Goal: Information Seeking & Learning: Compare options

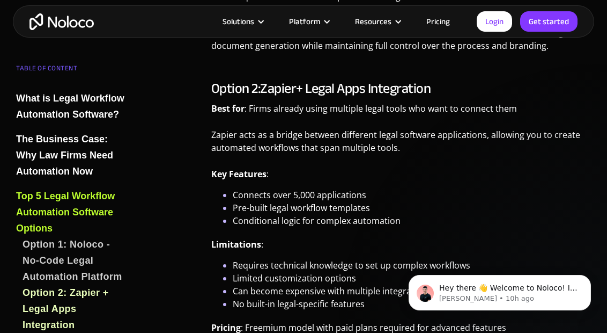
scroll to position [2865, 0]
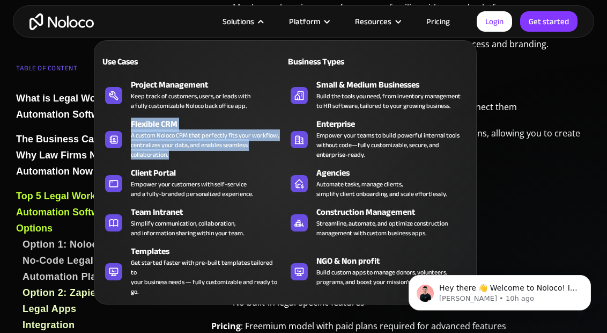
click at [529, 200] on li "Pre-built legal workflow templates" at bounding box center [412, 206] width 358 height 13
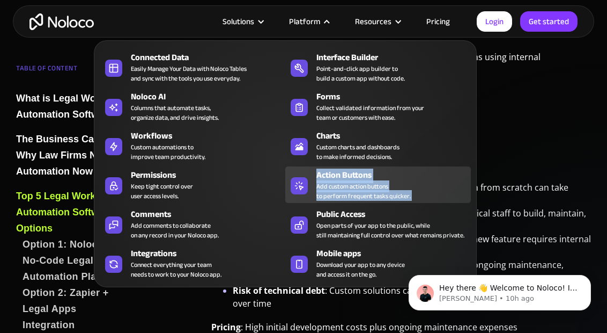
scroll to position [3750, 0]
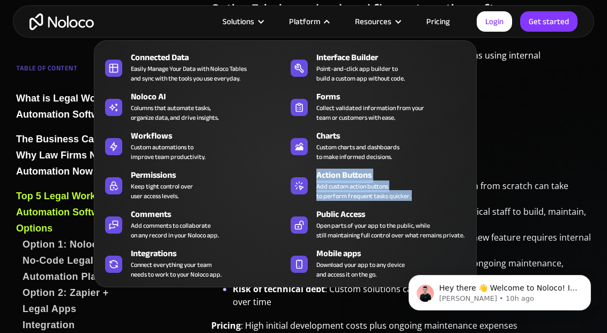
click at [363, 319] on p "Pricing : High initial development costs plus ongoing maintenance expenses" at bounding box center [401, 329] width 380 height 21
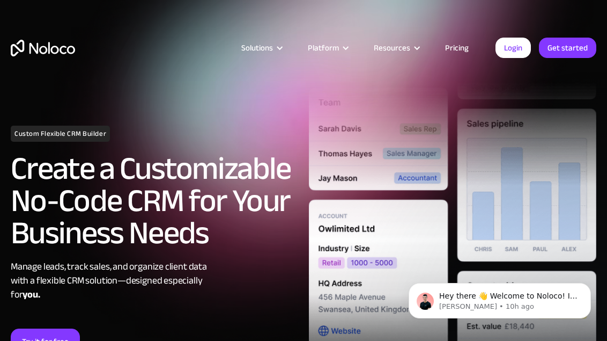
click at [179, 221] on h2 "Create a Customizable No-Code CRM for Your Business Needs" at bounding box center [155, 200] width 288 height 97
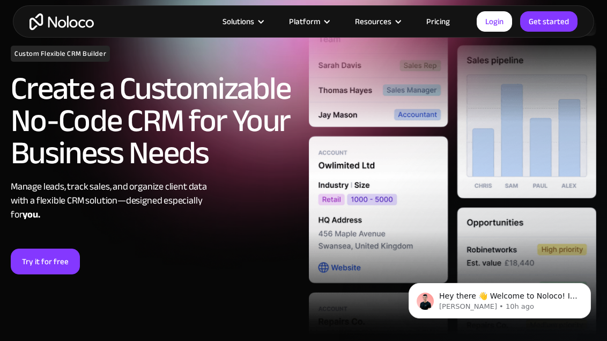
scroll to position [72, 0]
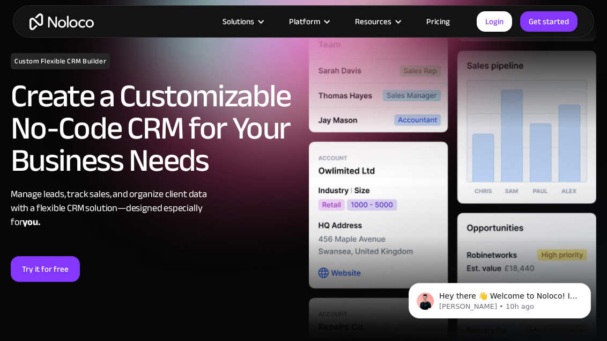
click at [135, 209] on div "Manage leads, track sales, and organize client data with a flexible CRM solutio…" at bounding box center [155, 208] width 288 height 42
click at [157, 209] on div "Manage leads, track sales, and organize client data with a flexible CRM solutio…" at bounding box center [155, 208] width 288 height 42
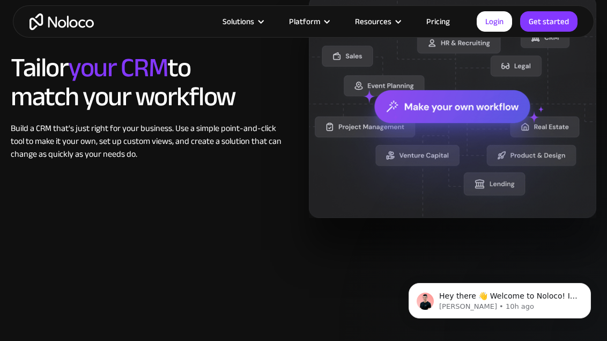
scroll to position [823, 0]
click at [74, 141] on div "Build a CRM that's just right for your business. Use a simple point-and-click t…" at bounding box center [146, 140] width 271 height 39
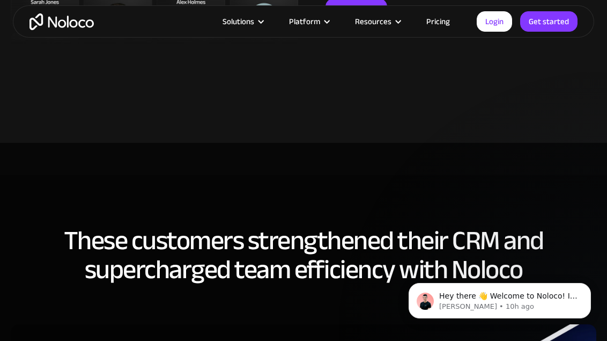
scroll to position [0, 0]
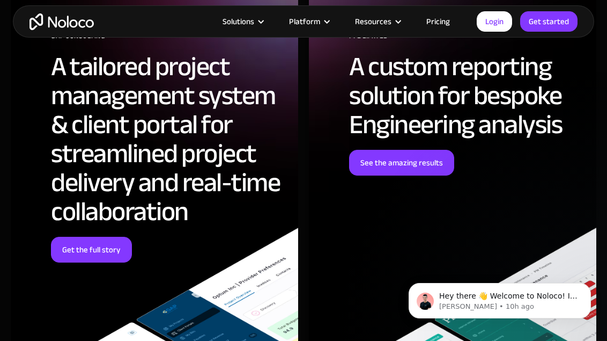
scroll to position [3154, 0]
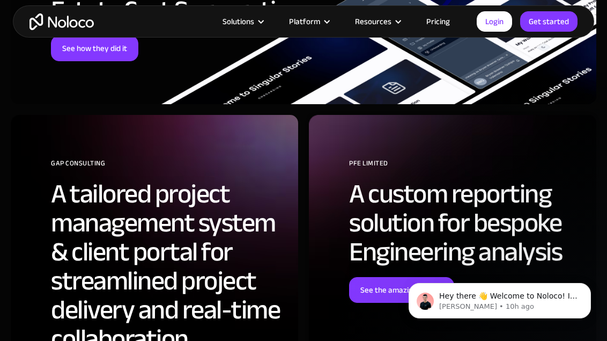
scroll to position [2812, 0]
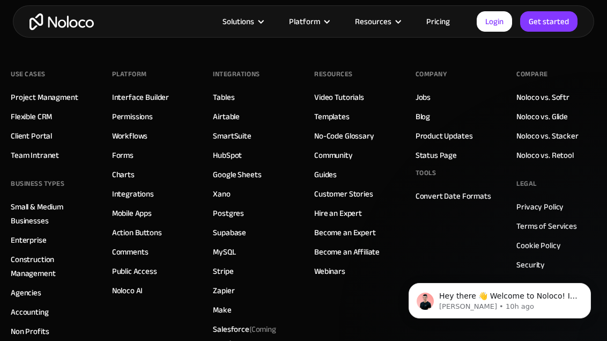
scroll to position [4014, 0]
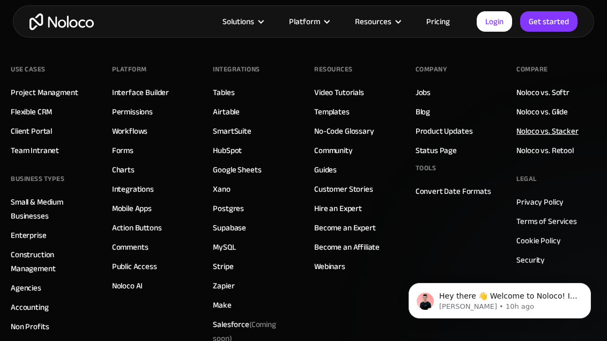
click at [560, 129] on link "Noloco vs. Stacker" at bounding box center [548, 131] width 62 height 14
click at [560, 153] on link "Noloco vs. Retool" at bounding box center [545, 150] width 57 height 14
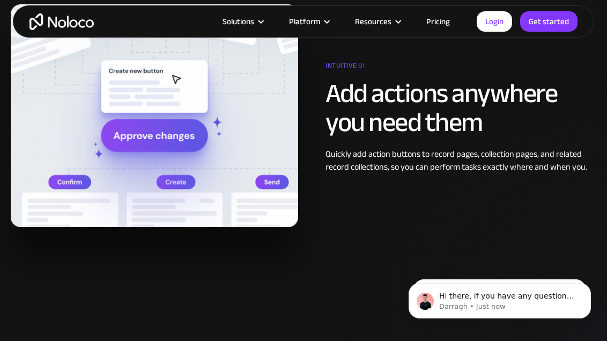
scroll to position [1119, 0]
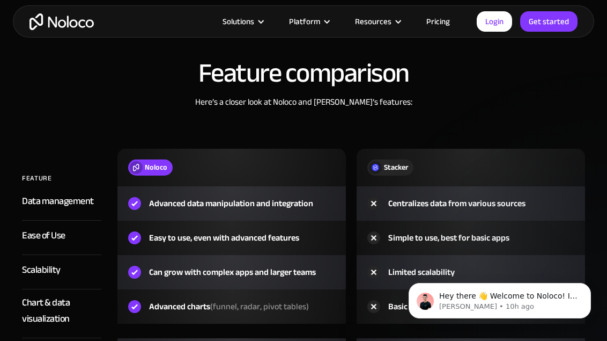
scroll to position [1447, 0]
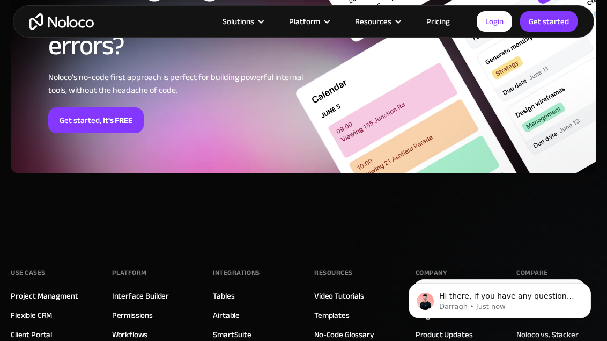
scroll to position [2428, 0]
